Goal: Find specific page/section: Find specific page/section

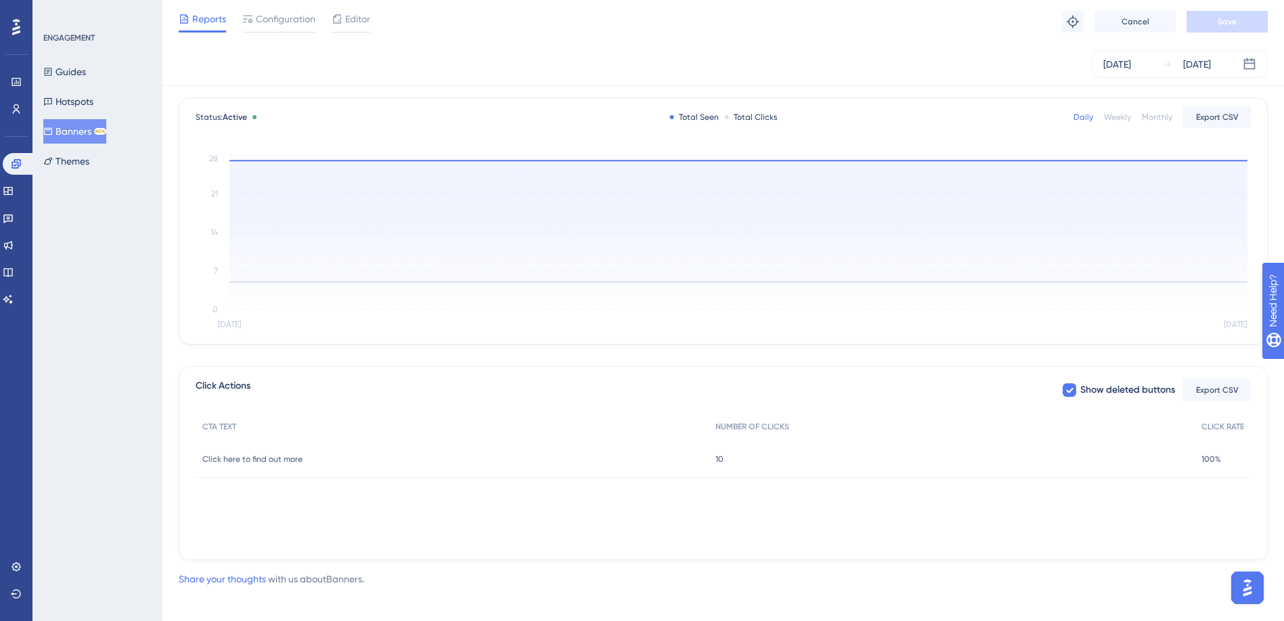
scroll to position [80, 0]
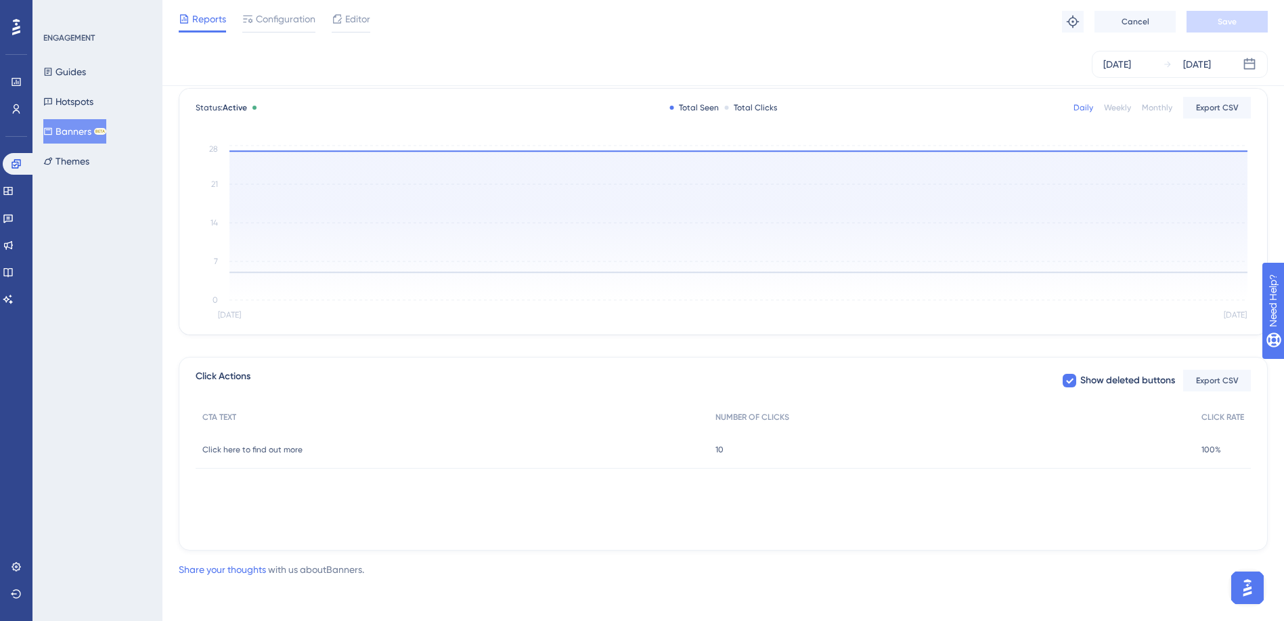
click at [719, 449] on span "10" at bounding box center [719, 449] width 8 height 11
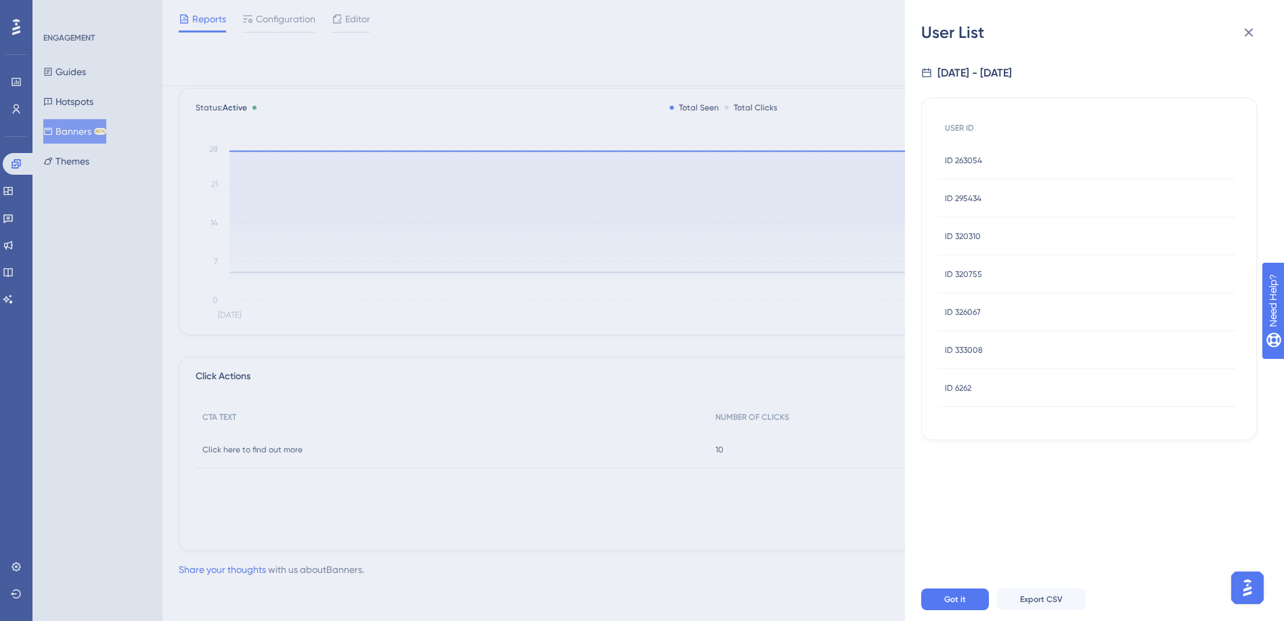
click at [964, 166] on div "ID 263054 ID 263054" at bounding box center [963, 160] width 37 height 38
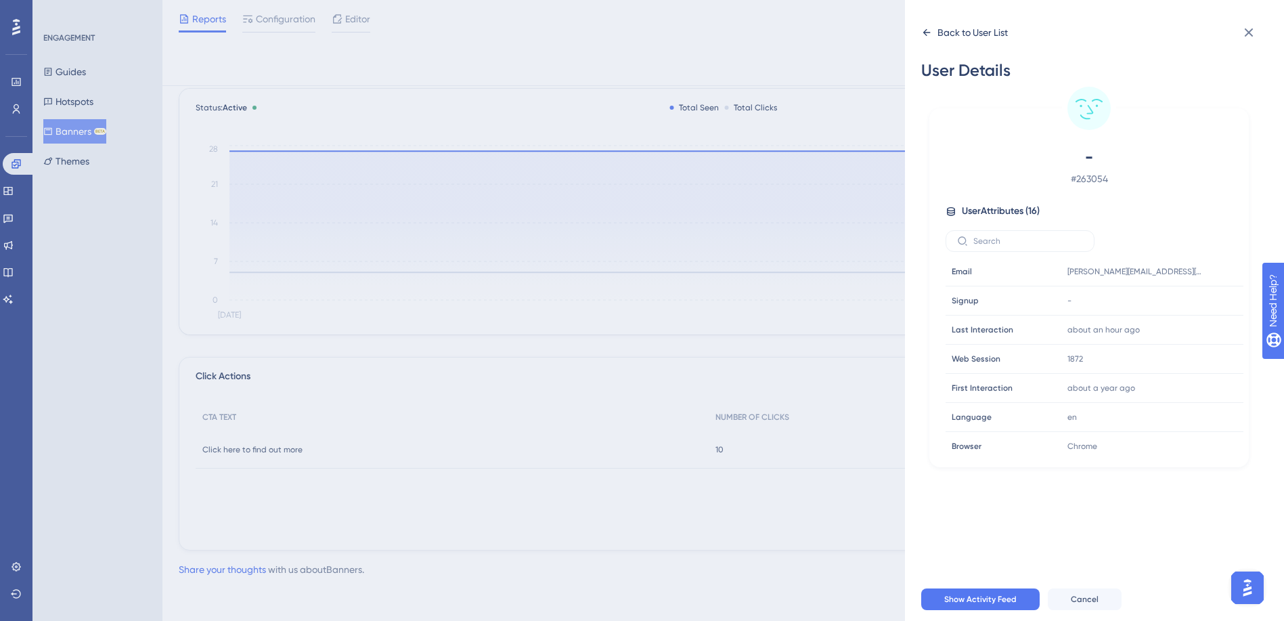
click at [927, 36] on icon at bounding box center [926, 32] width 11 height 11
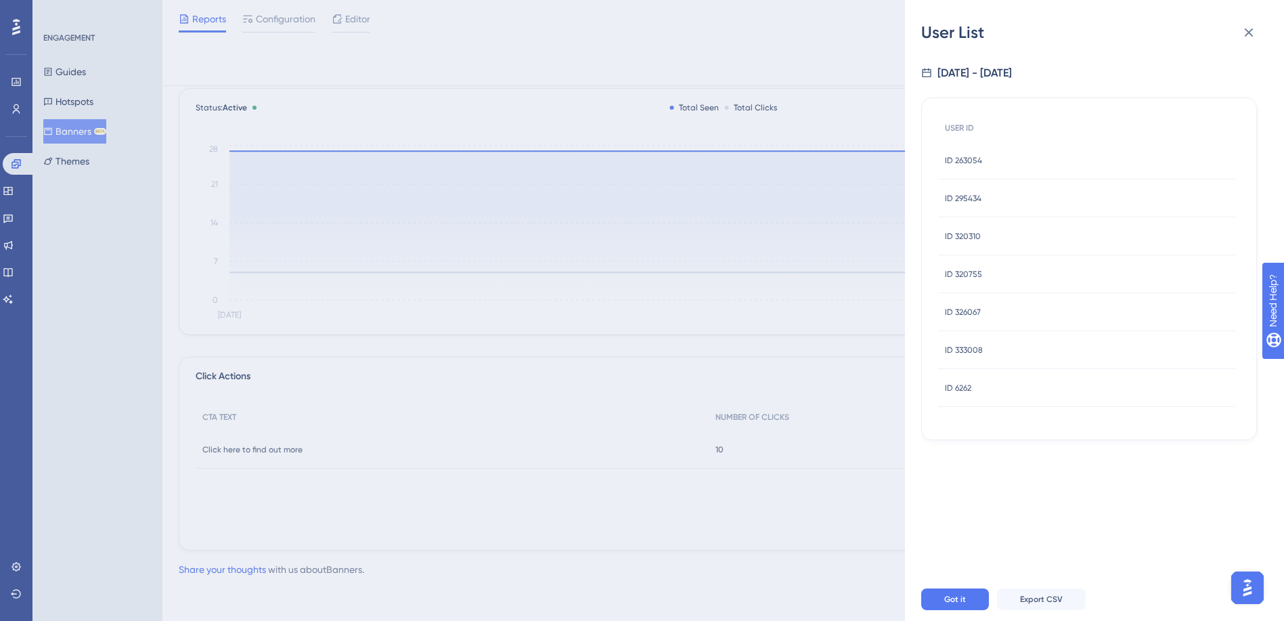
click at [965, 201] on span "ID 295434" at bounding box center [963, 198] width 37 height 11
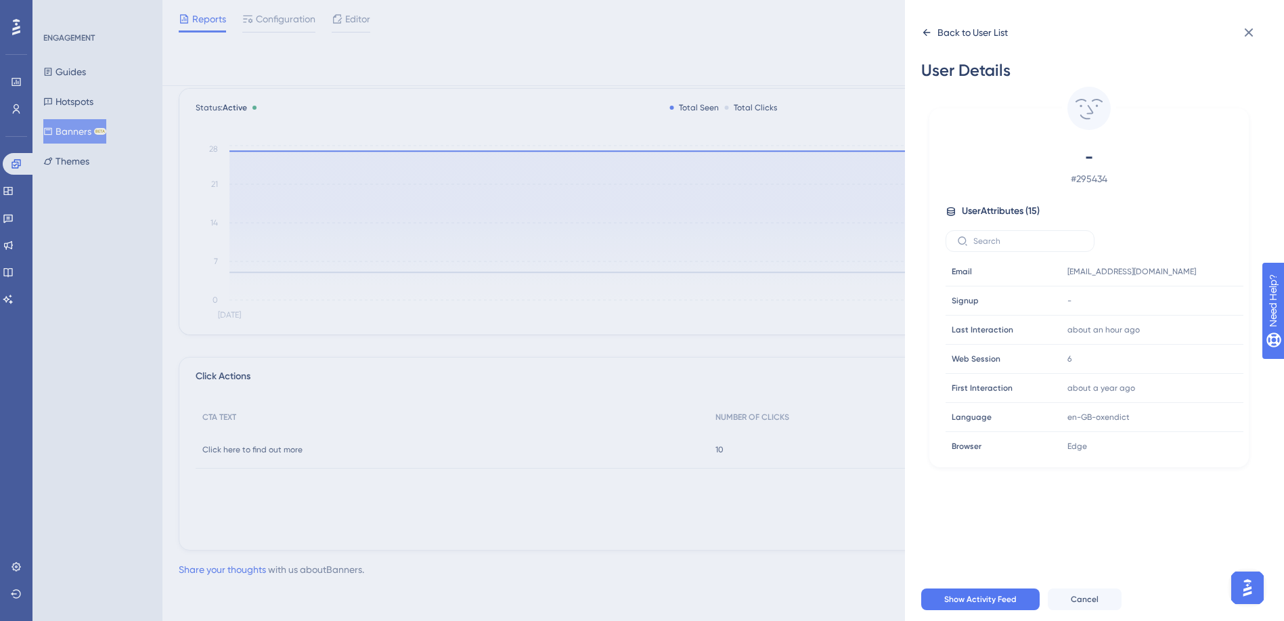
click at [923, 29] on icon at bounding box center [926, 32] width 11 height 11
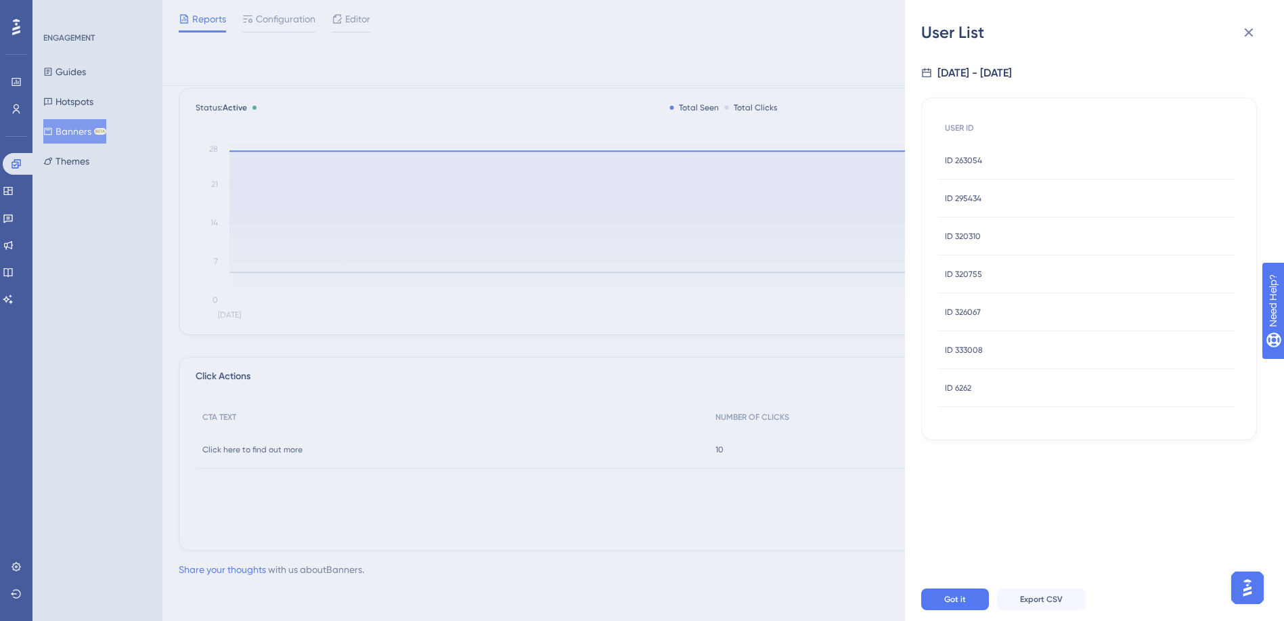
click at [972, 238] on span "ID 320310" at bounding box center [963, 236] width 36 height 11
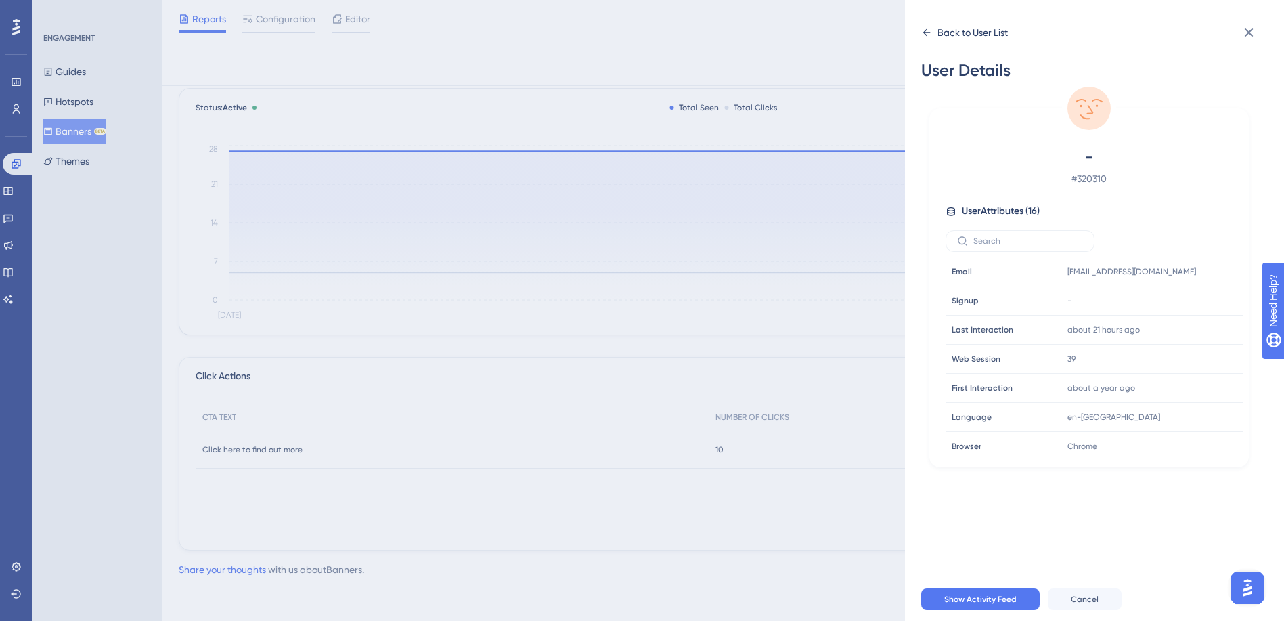
click at [926, 30] on icon at bounding box center [926, 32] width 7 height 7
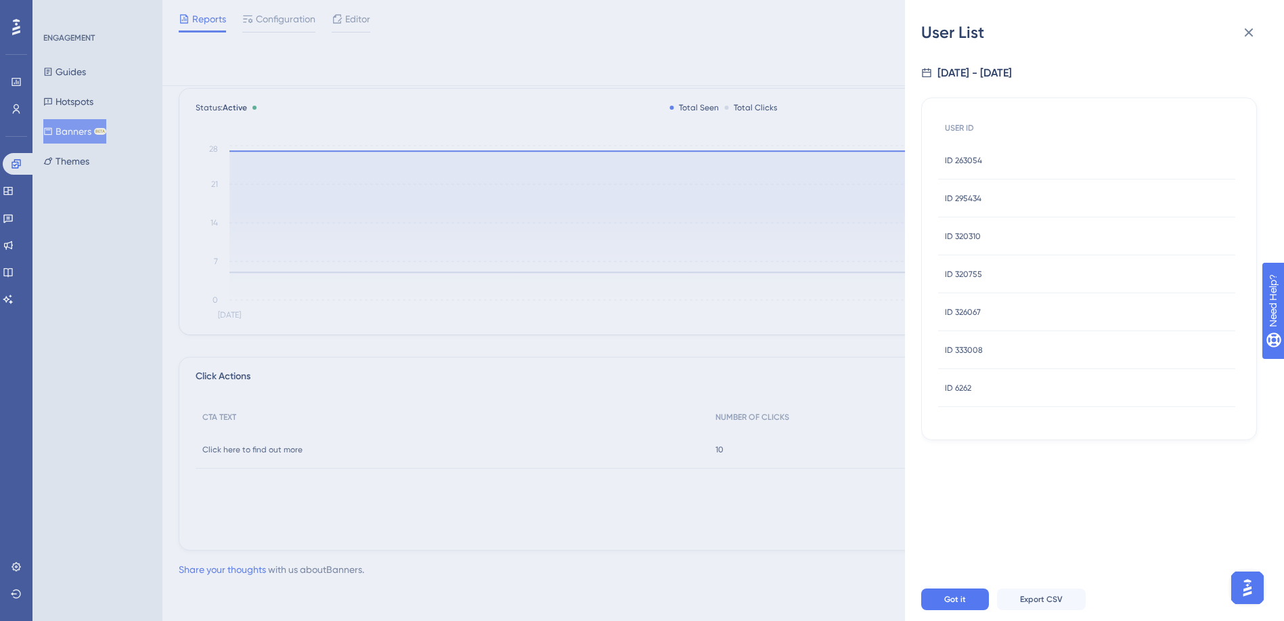
click at [970, 386] on span "ID 6262" at bounding box center [958, 387] width 26 height 11
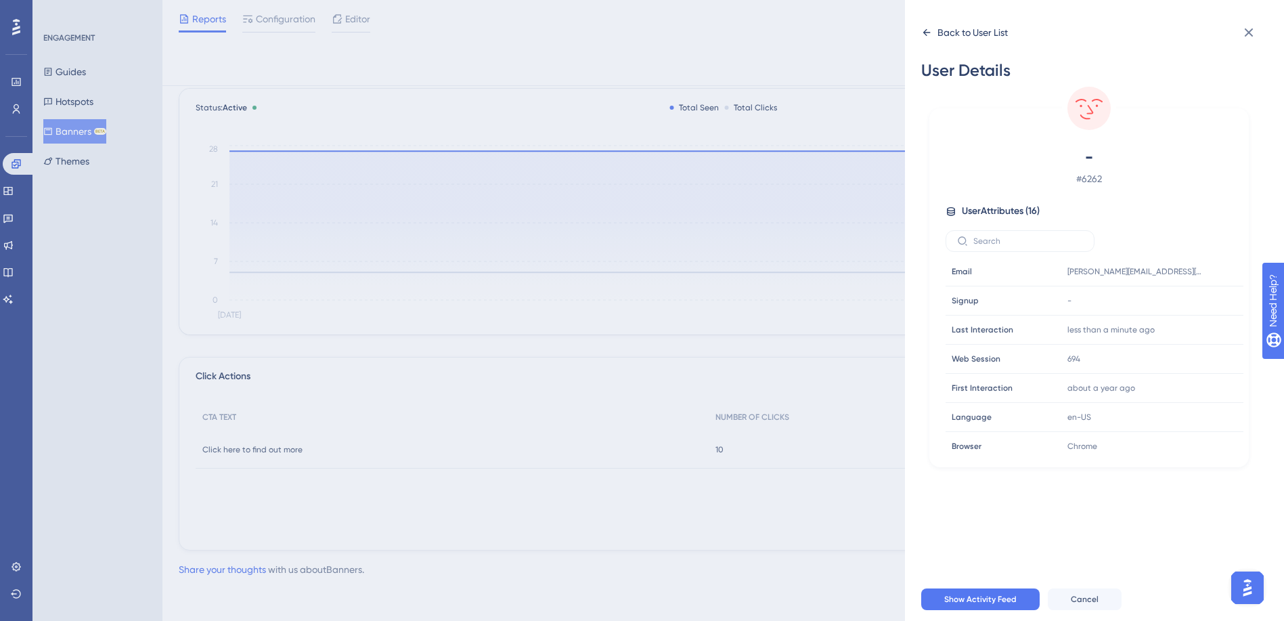
click at [928, 28] on icon at bounding box center [926, 32] width 11 height 11
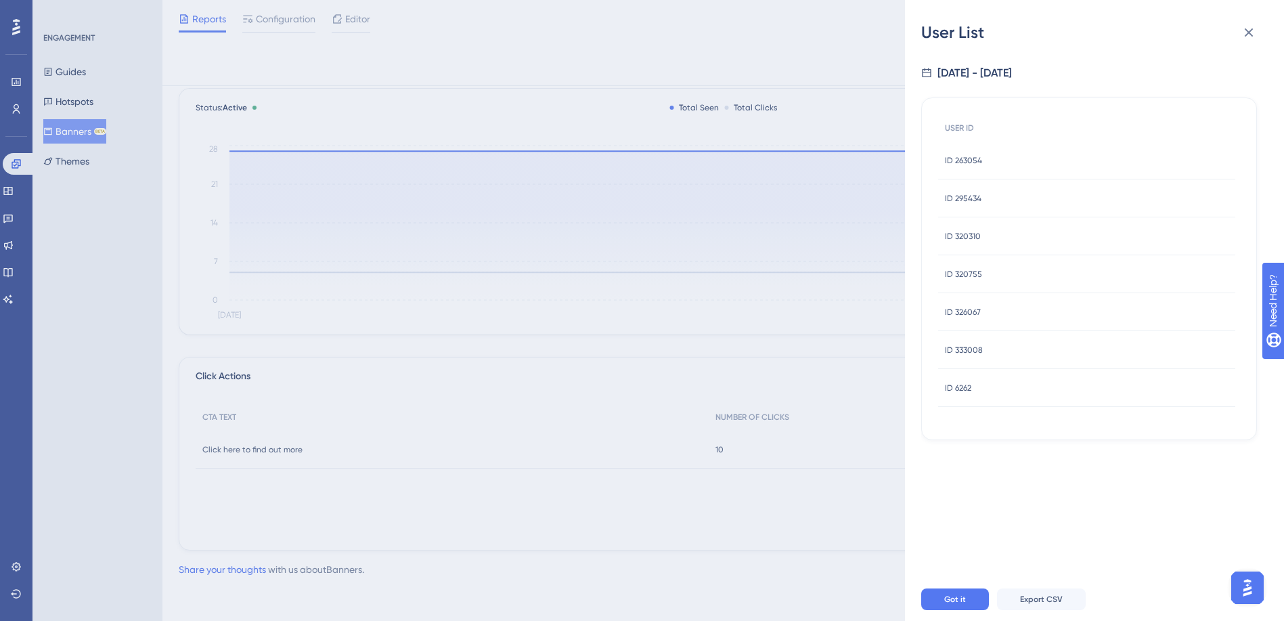
click at [969, 346] on span "ID 333008" at bounding box center [964, 349] width 38 height 11
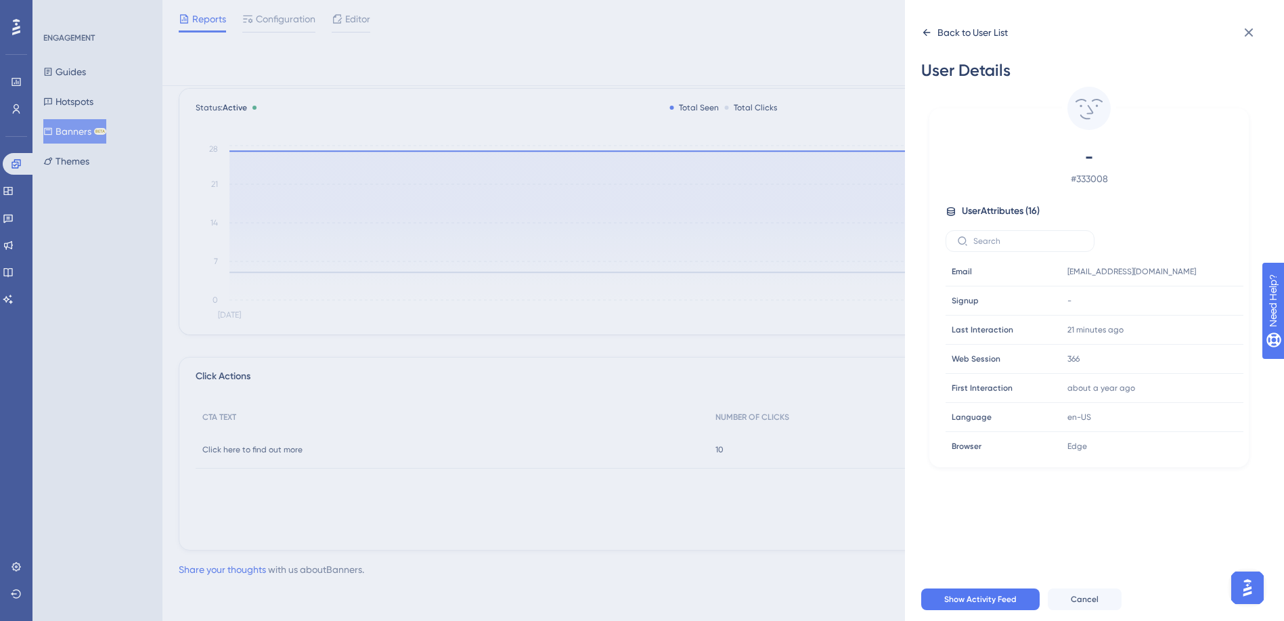
click at [925, 30] on icon at bounding box center [926, 32] width 11 height 11
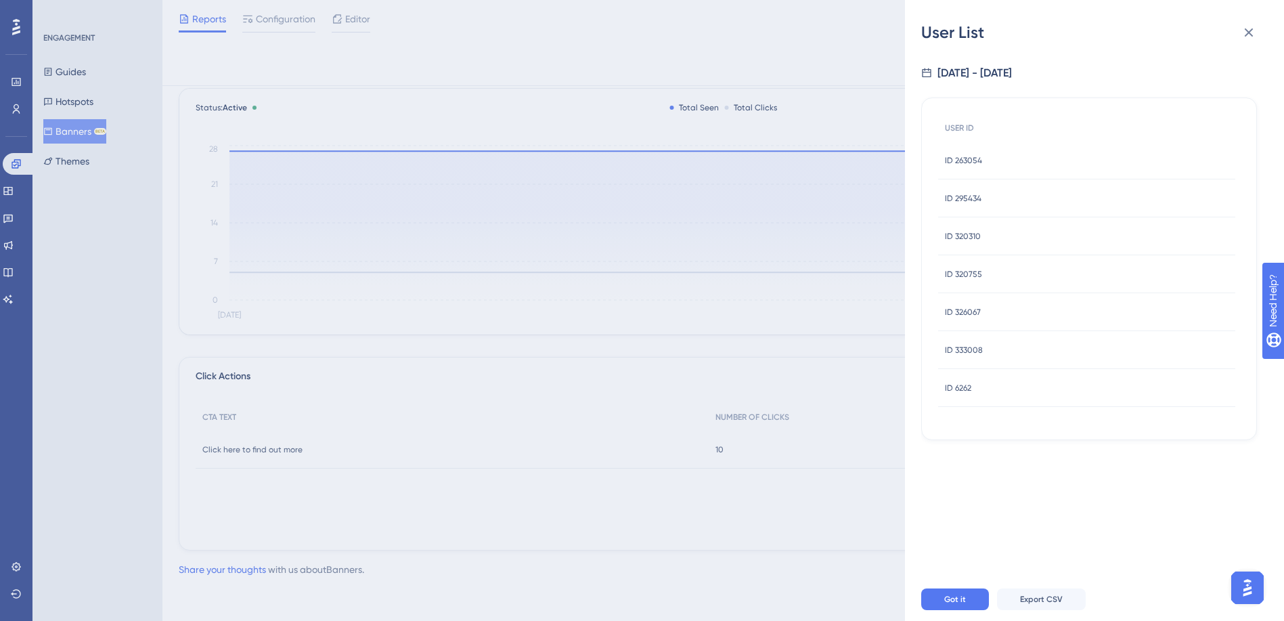
click at [970, 311] on span "ID 326067" at bounding box center [963, 312] width 36 height 11
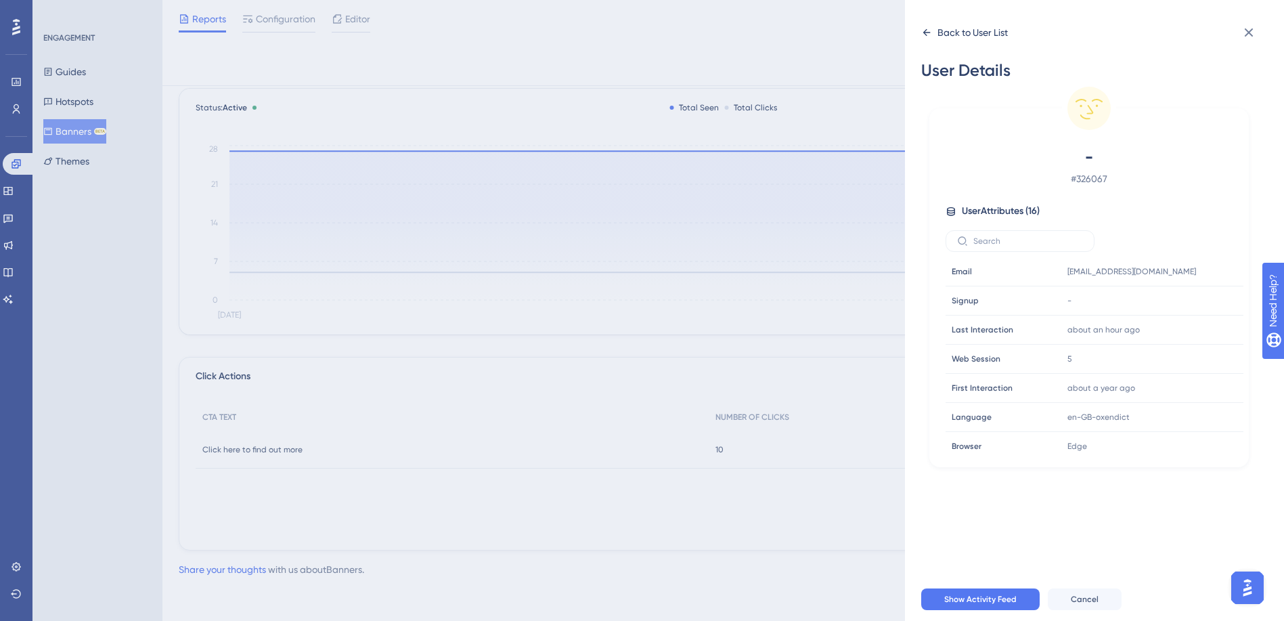
click at [929, 35] on icon at bounding box center [926, 32] width 11 height 11
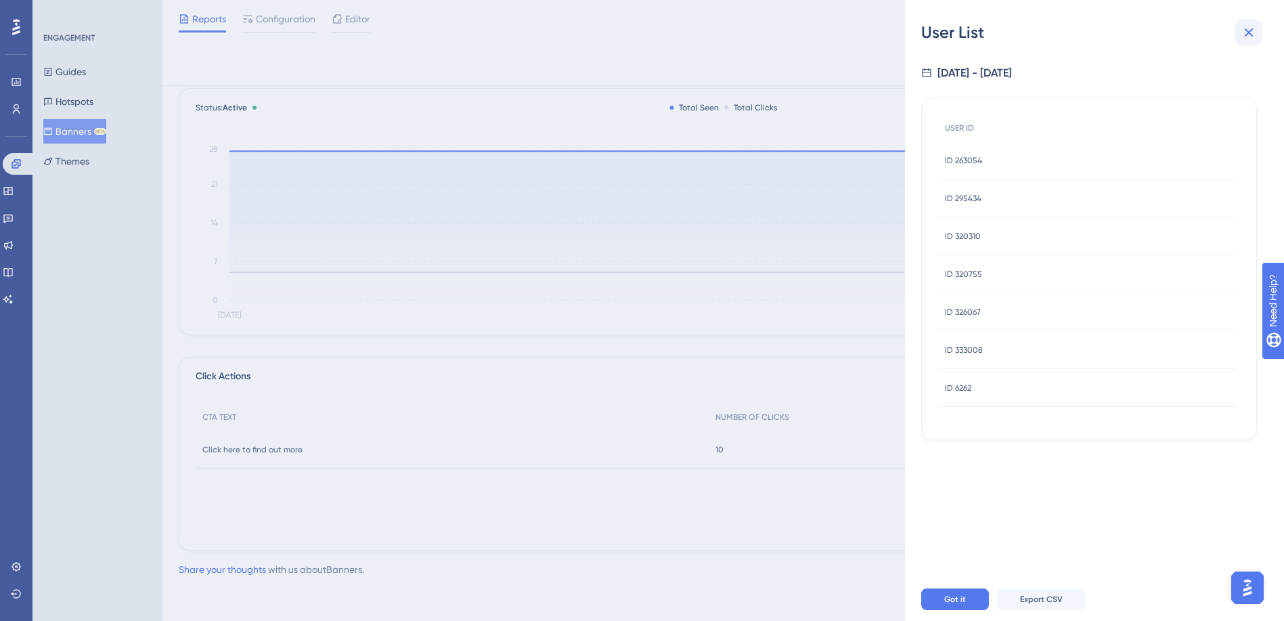
click at [1257, 32] on button at bounding box center [1248, 32] width 27 height 27
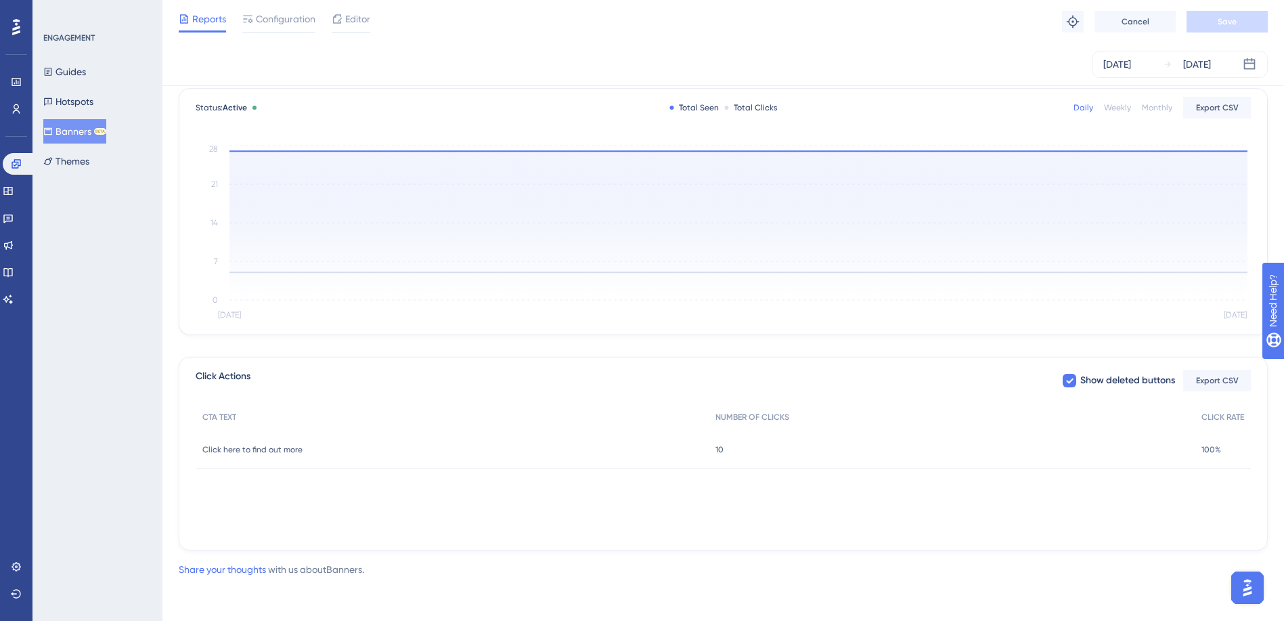
click at [749, 106] on div "Total Clicks" at bounding box center [750, 107] width 53 height 11
click at [726, 107] on div at bounding box center [726, 108] width 4 height 4
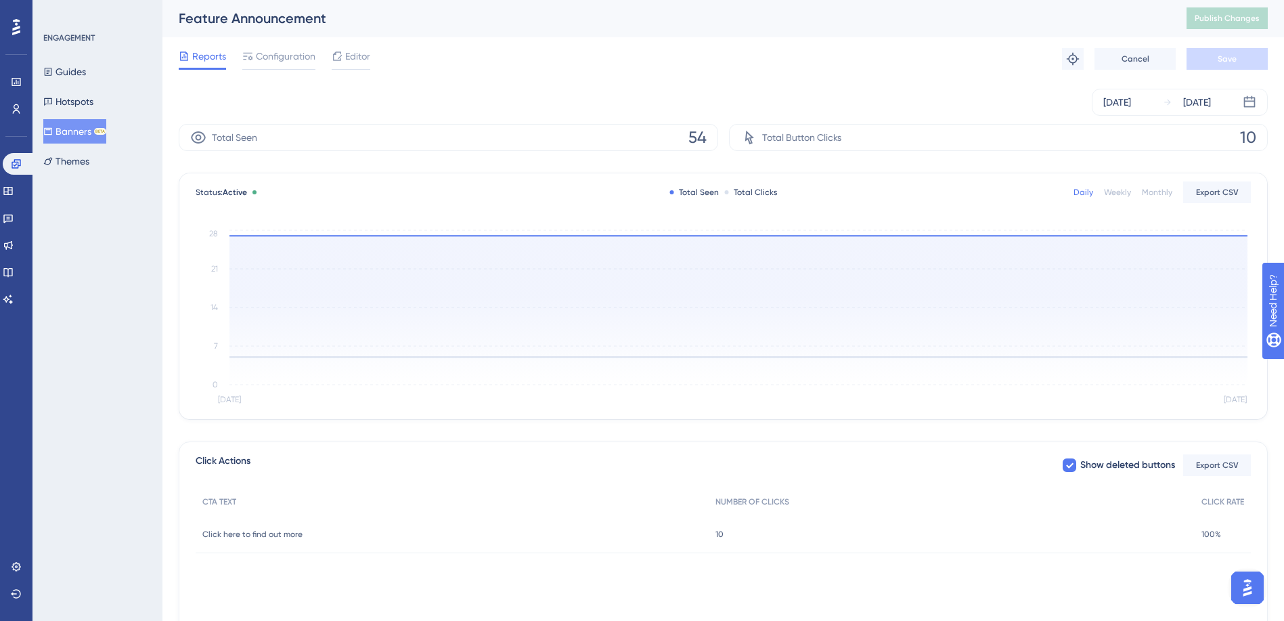
scroll to position [0, 0]
click at [286, 64] on span "Configuration" at bounding box center [286, 57] width 60 height 16
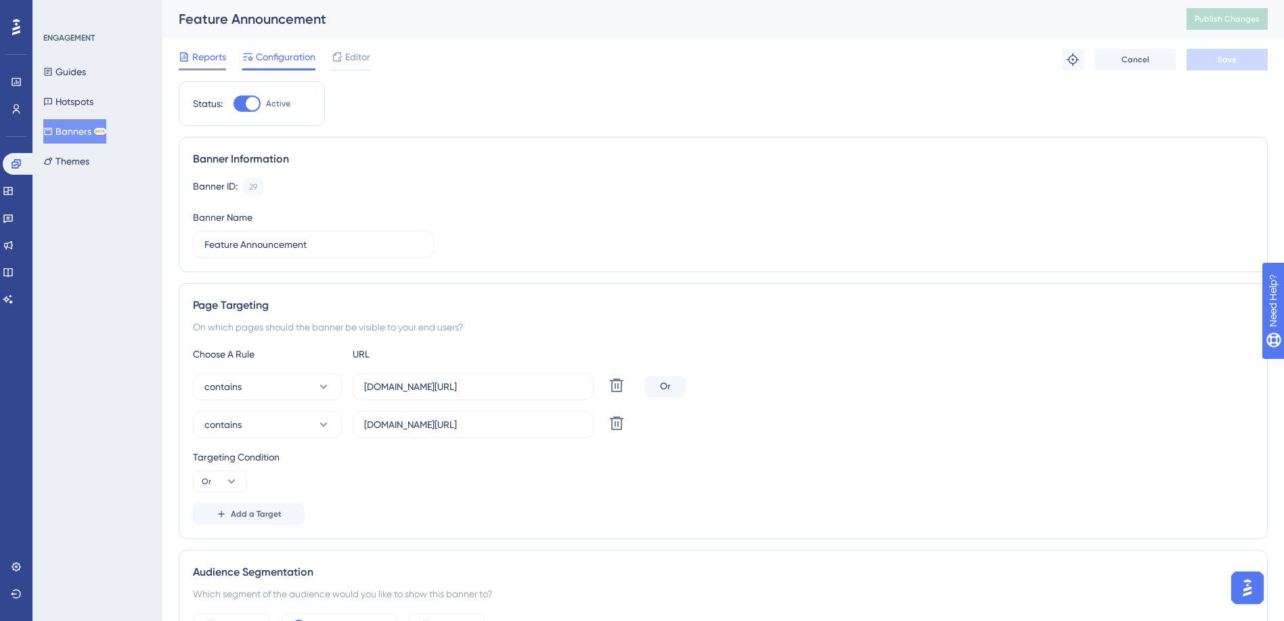
click at [203, 51] on span "Reports" at bounding box center [209, 57] width 34 height 16
